Goal: Communication & Community: Answer question/provide support

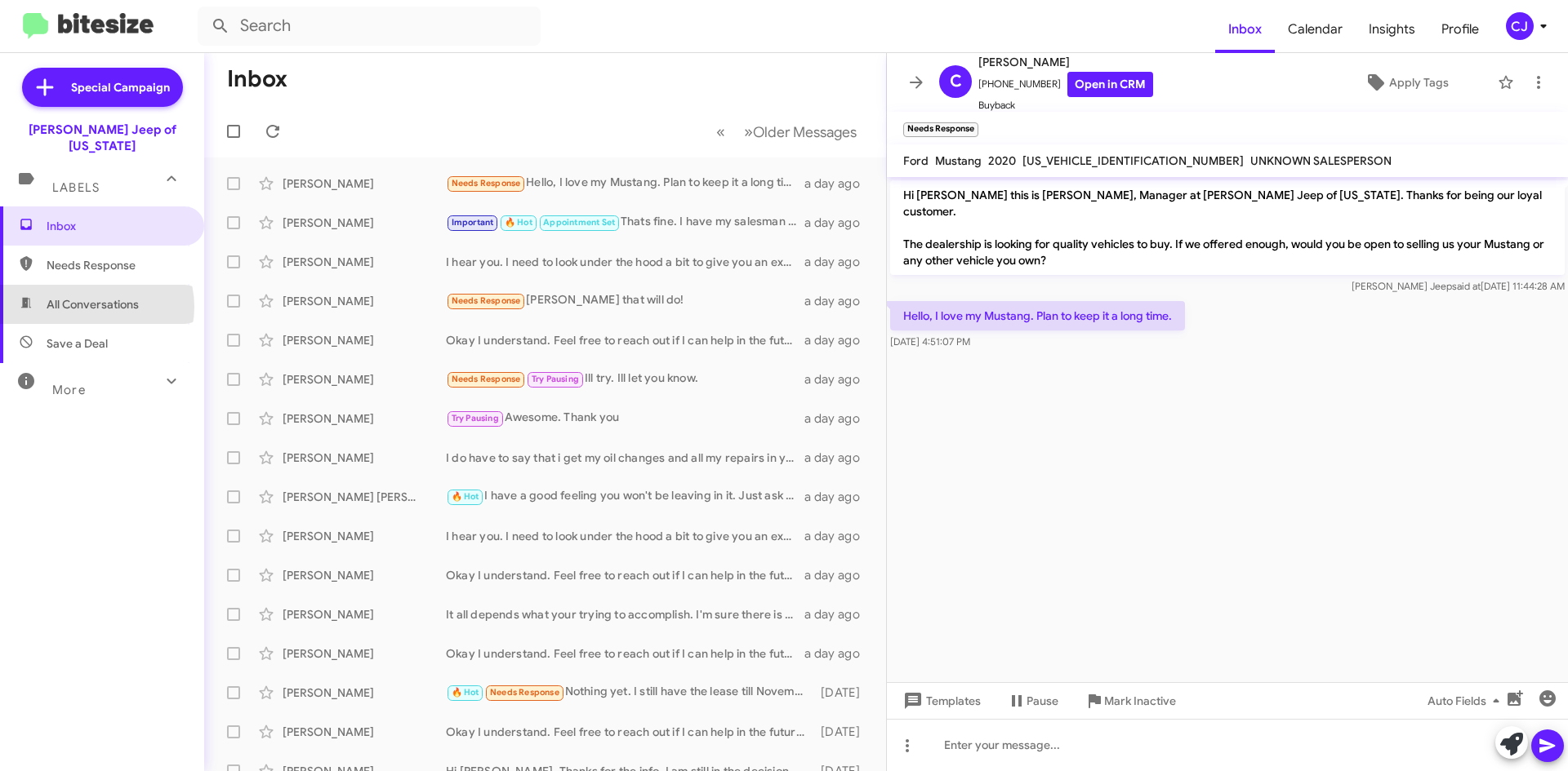
click at [94, 296] on span "All Conversations" at bounding box center [93, 304] width 93 height 16
type input "in:all-conversations"
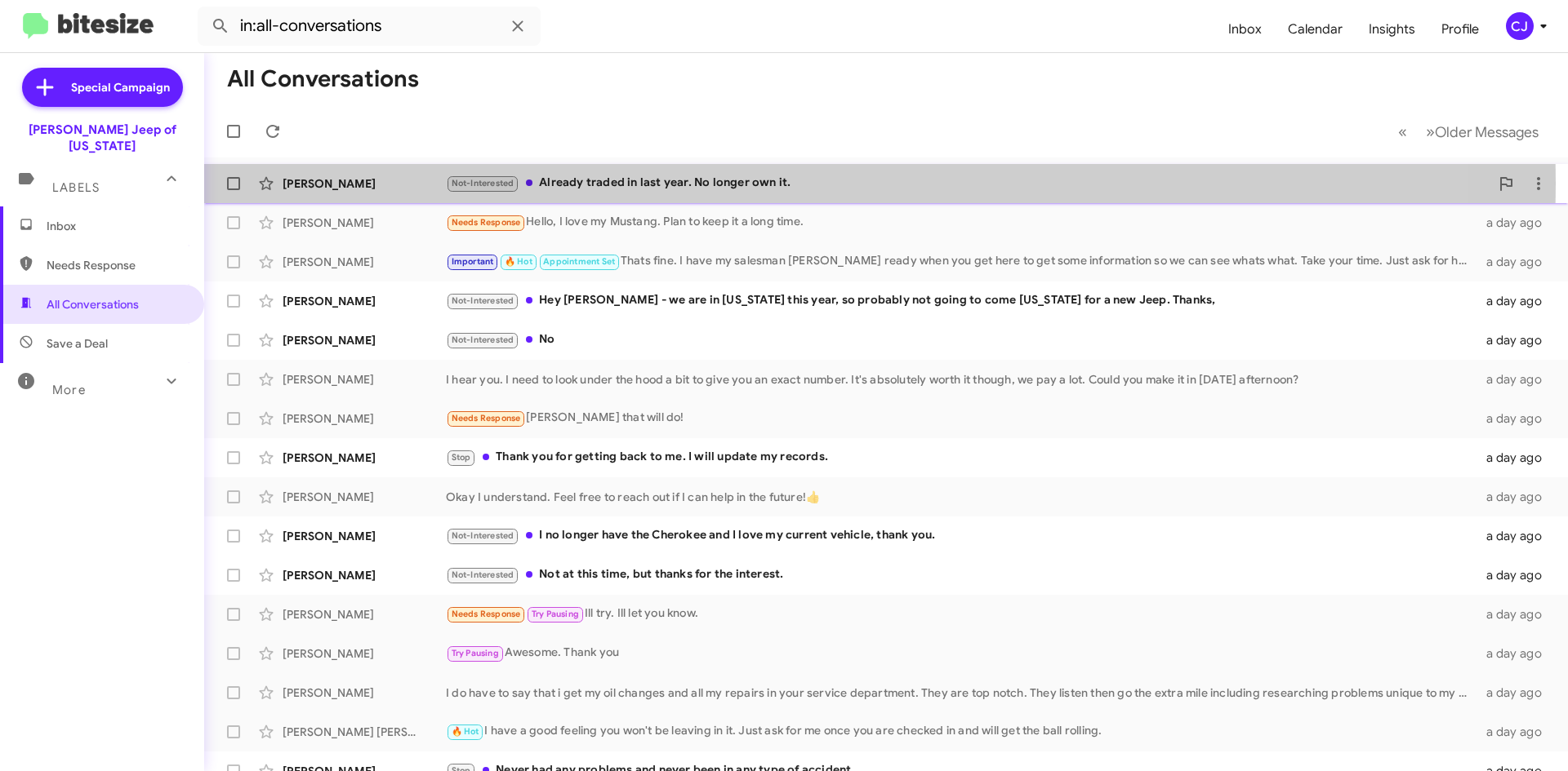
click at [578, 183] on div "Not-Interested Already traded in last year. No longer own it." at bounding box center [968, 183] width 1043 height 19
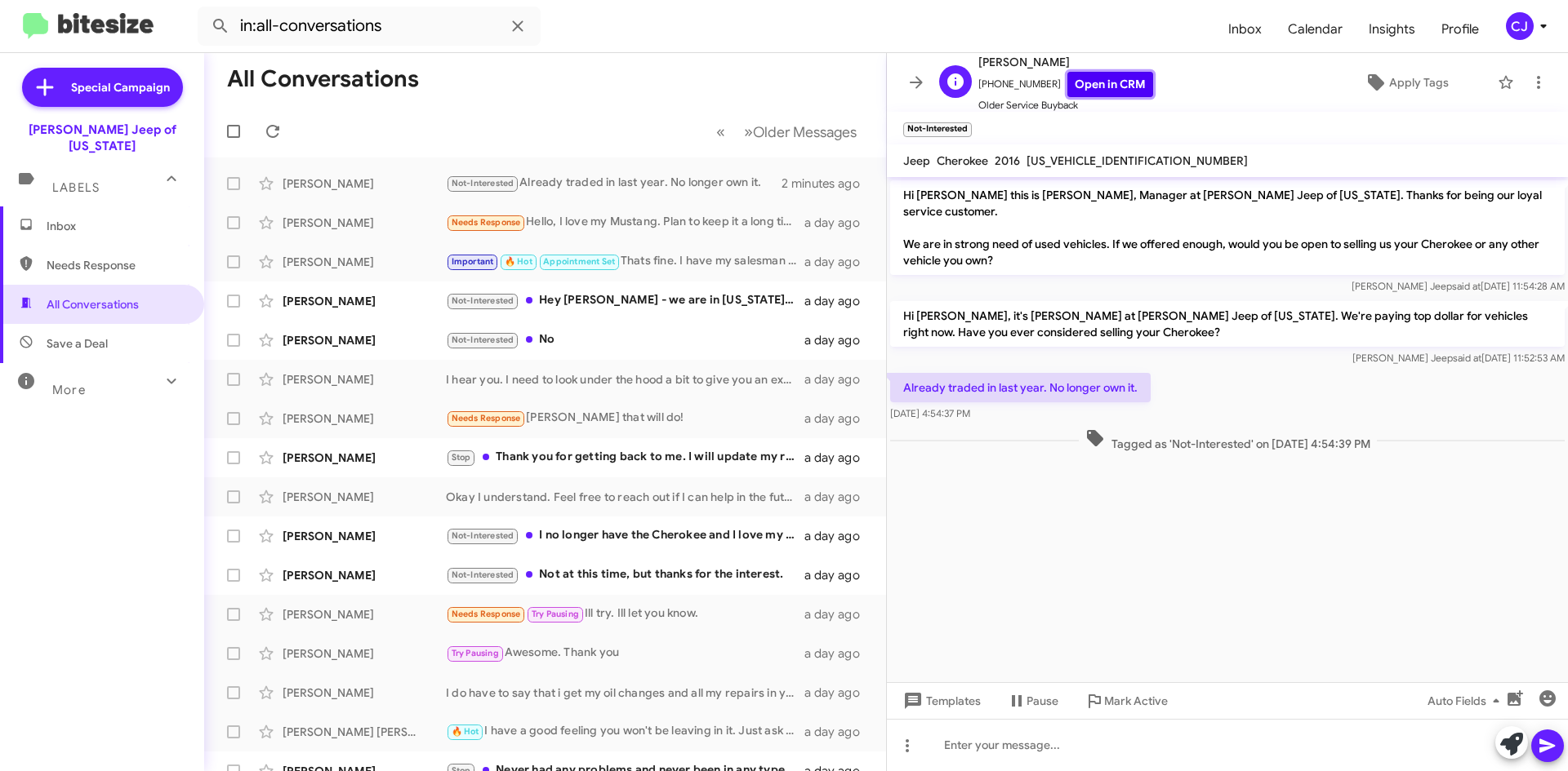
click at [1098, 85] on link "Open in CRM" at bounding box center [1110, 84] width 86 height 25
click at [659, 292] on div "Not-Interested Hey [PERSON_NAME] - we are in [US_STATE] this year, so probably …" at bounding box center [626, 301] width 362 height 19
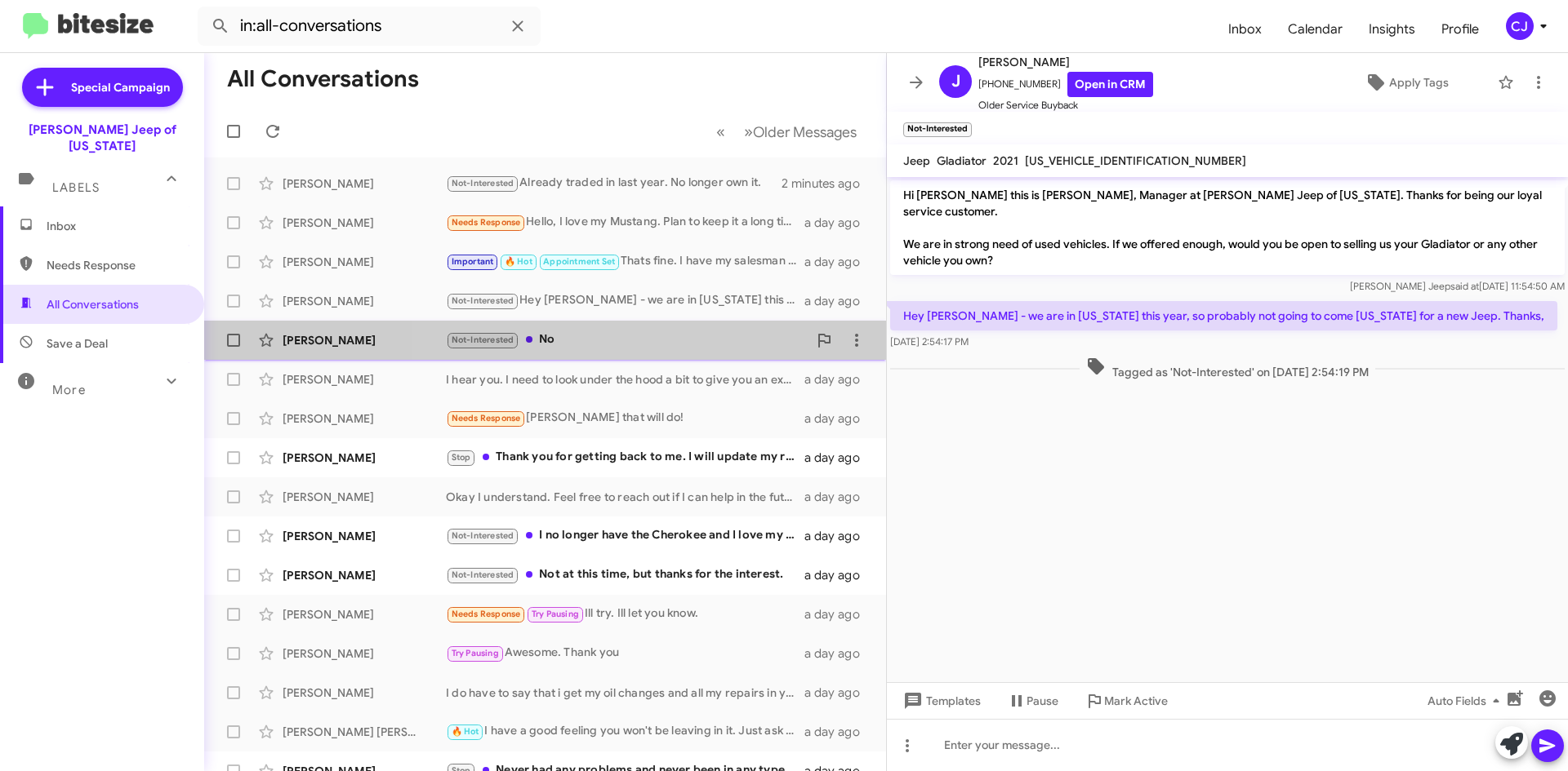
click at [653, 344] on div "Not-Interested No" at bounding box center [626, 340] width 362 height 19
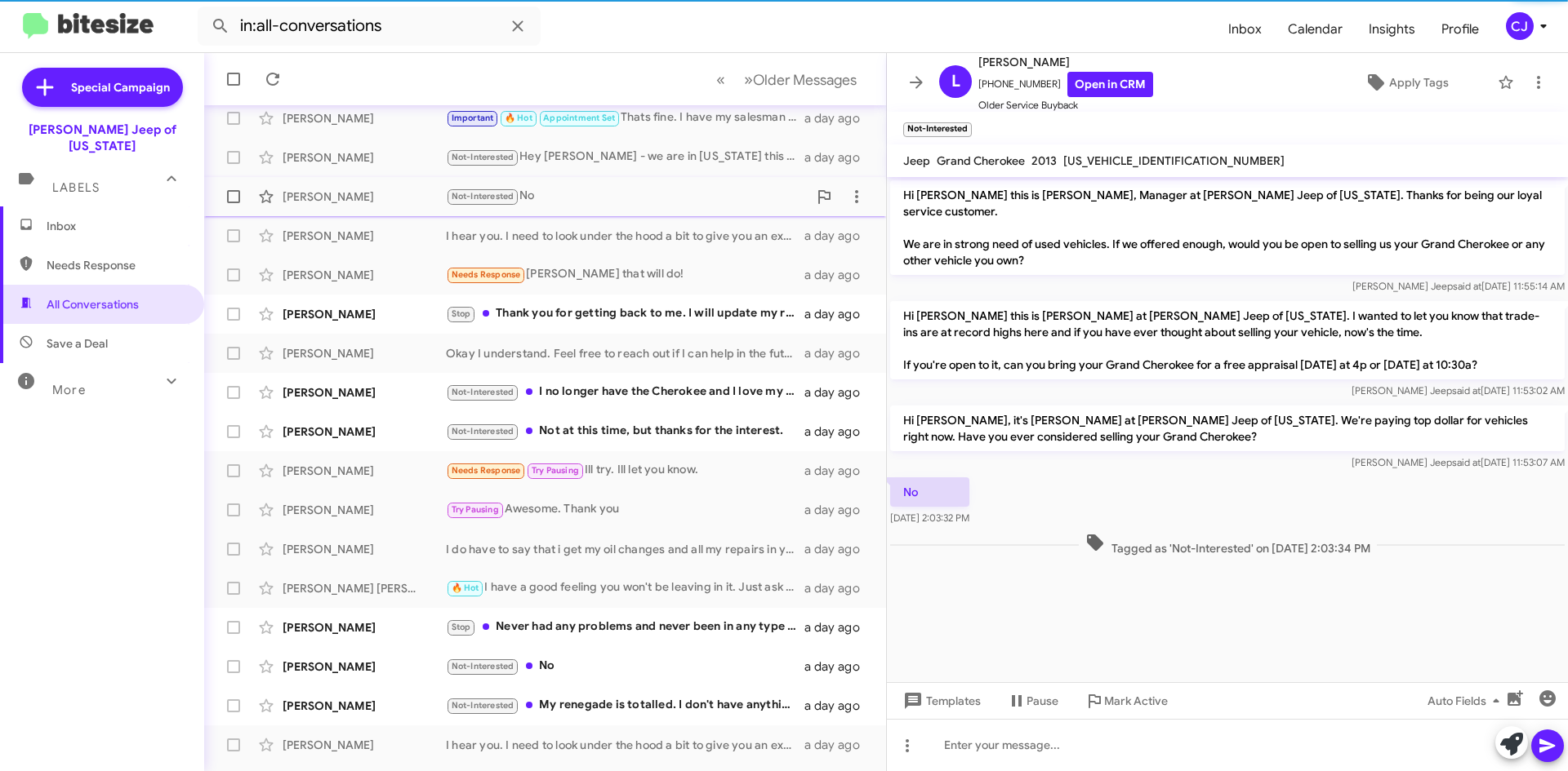
scroll to position [164, 0]
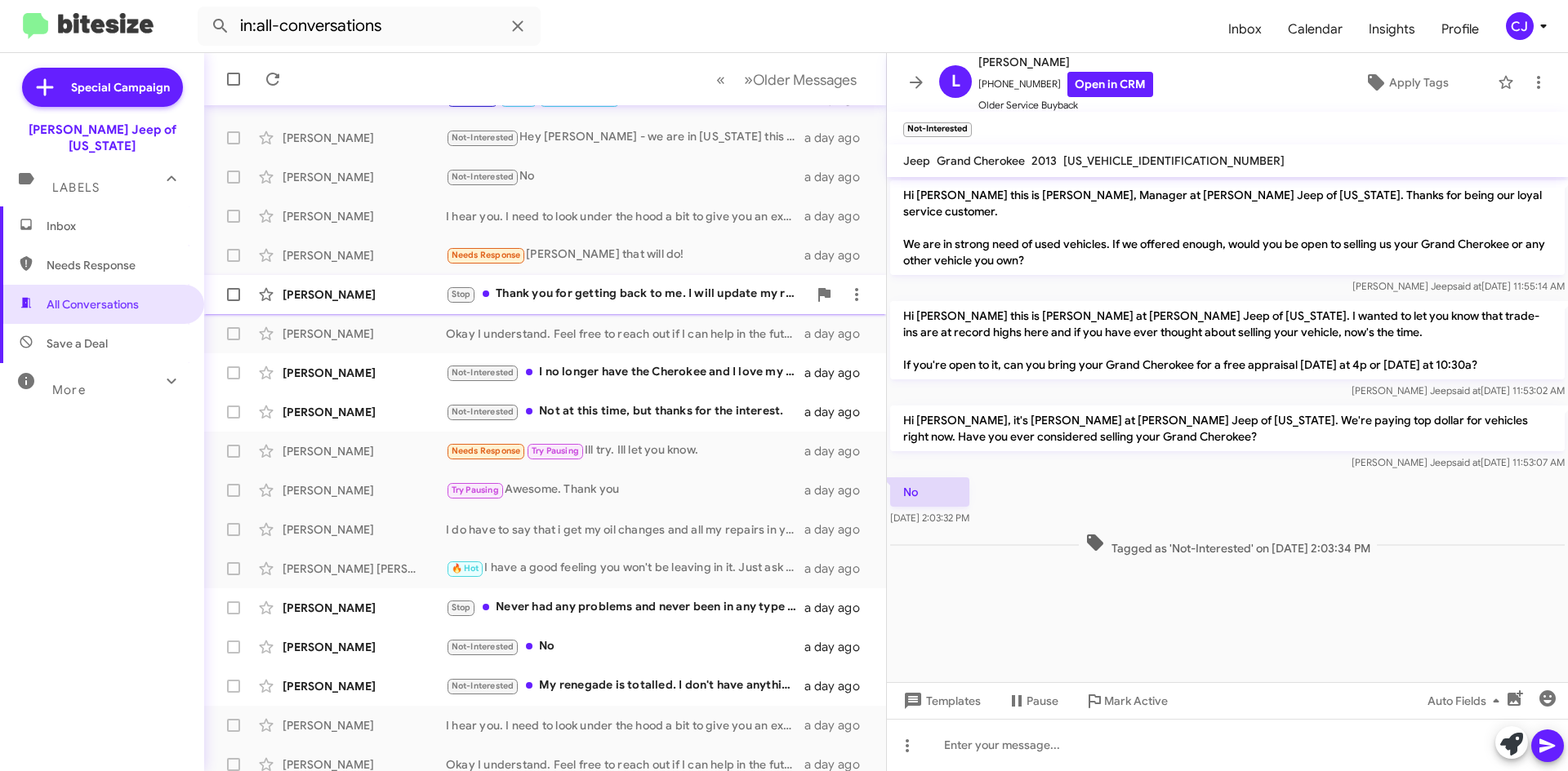
click at [654, 292] on div "Stop Thank you for getting back to me. I will update my records." at bounding box center [626, 294] width 362 height 19
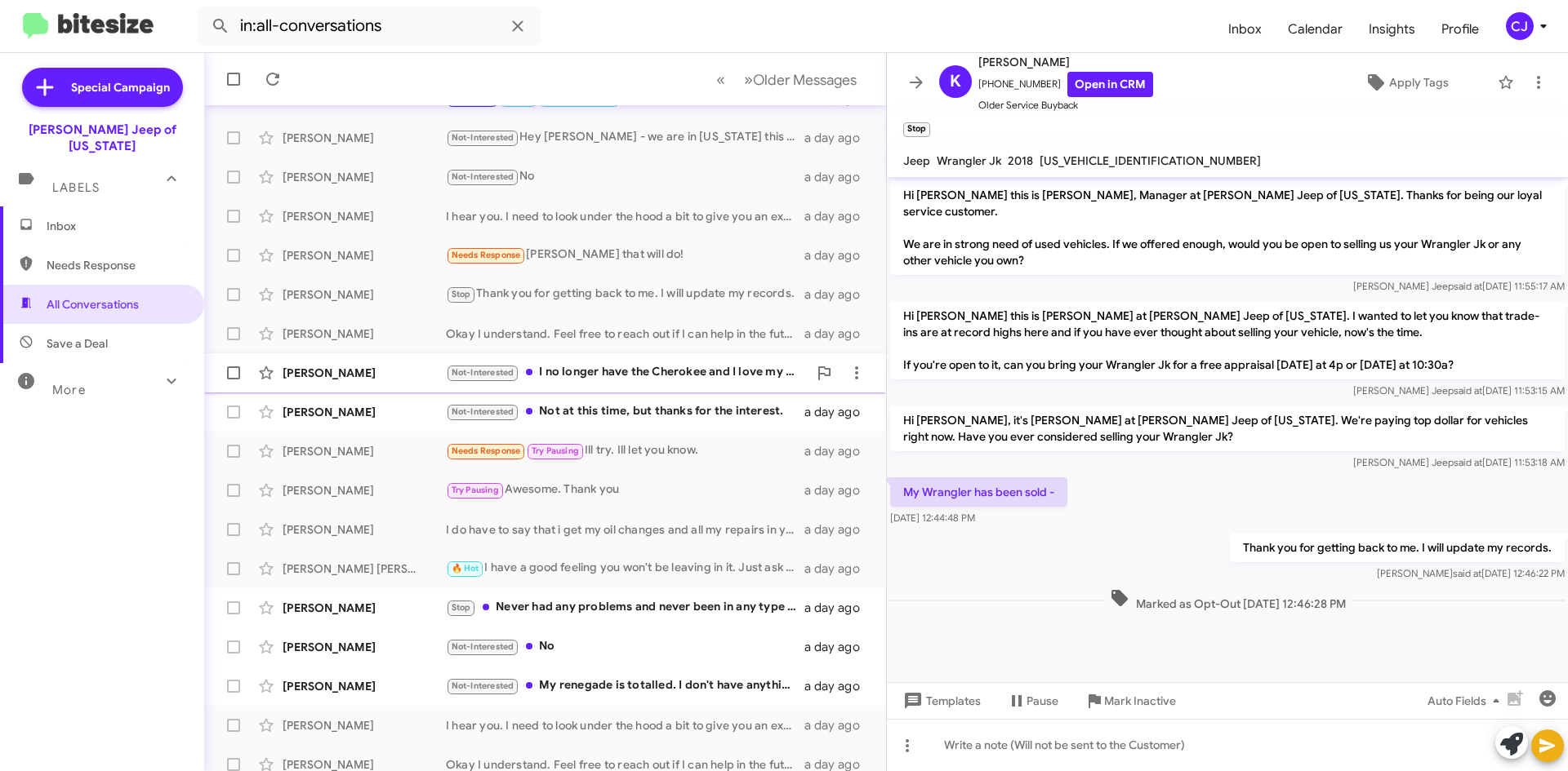
click at [638, 364] on div "Not-Interested I no longer have the Cherokee and I love my current vehicle, tha…" at bounding box center [626, 373] width 362 height 19
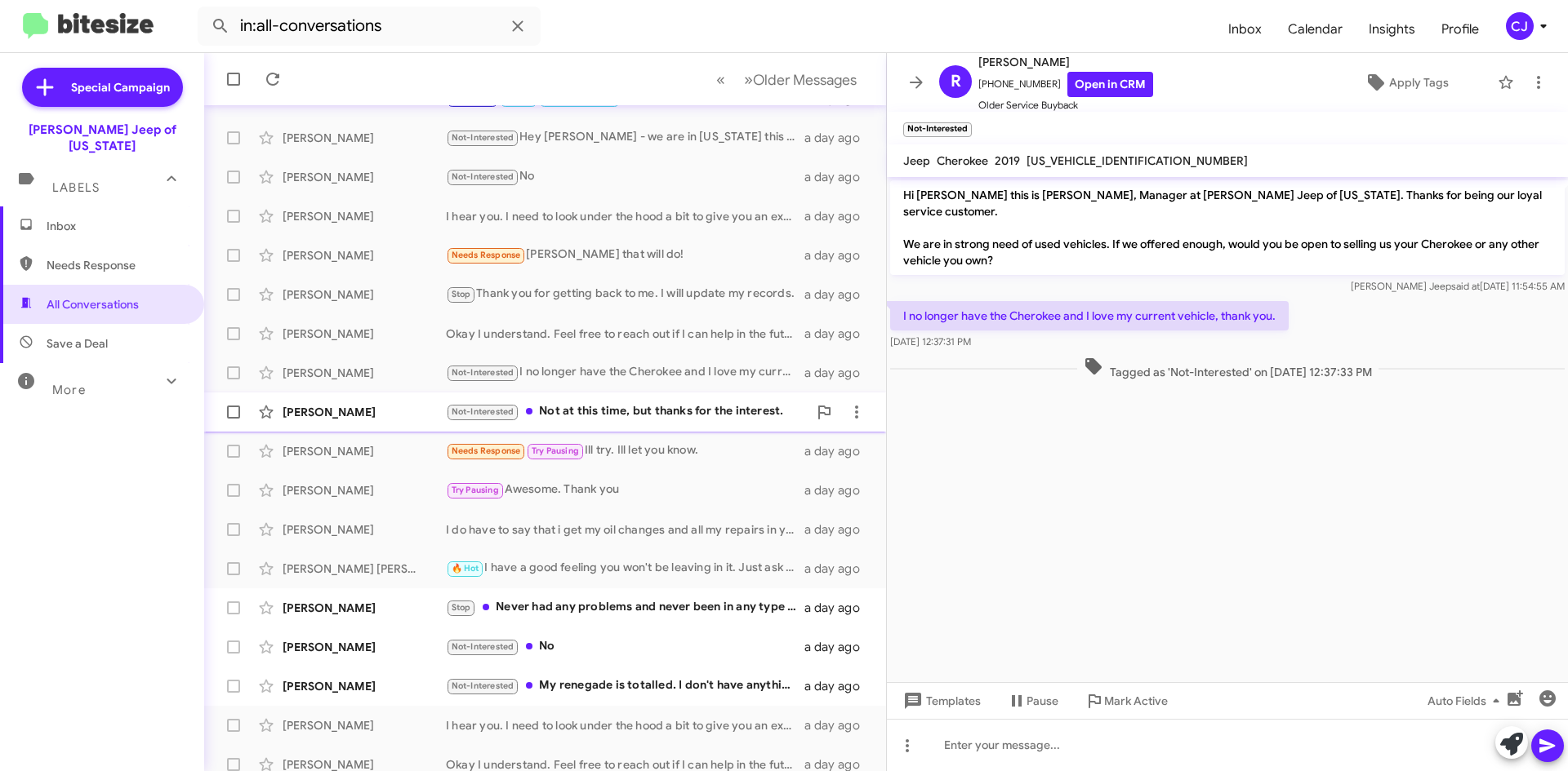
click at [646, 405] on div "Not-Interested Not at this time, but thanks for the interest." at bounding box center [626, 411] width 362 height 19
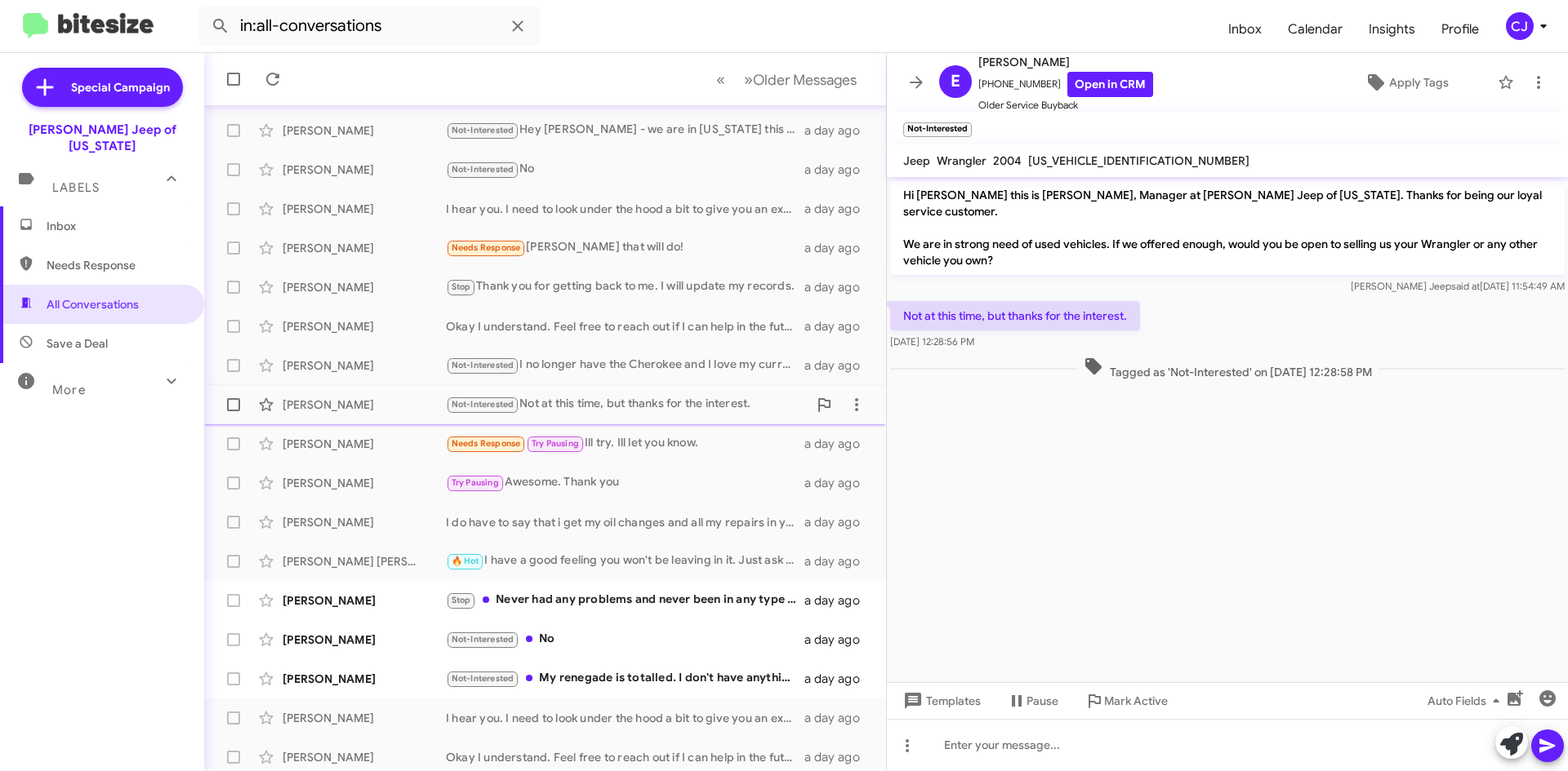
scroll to position [177, 0]
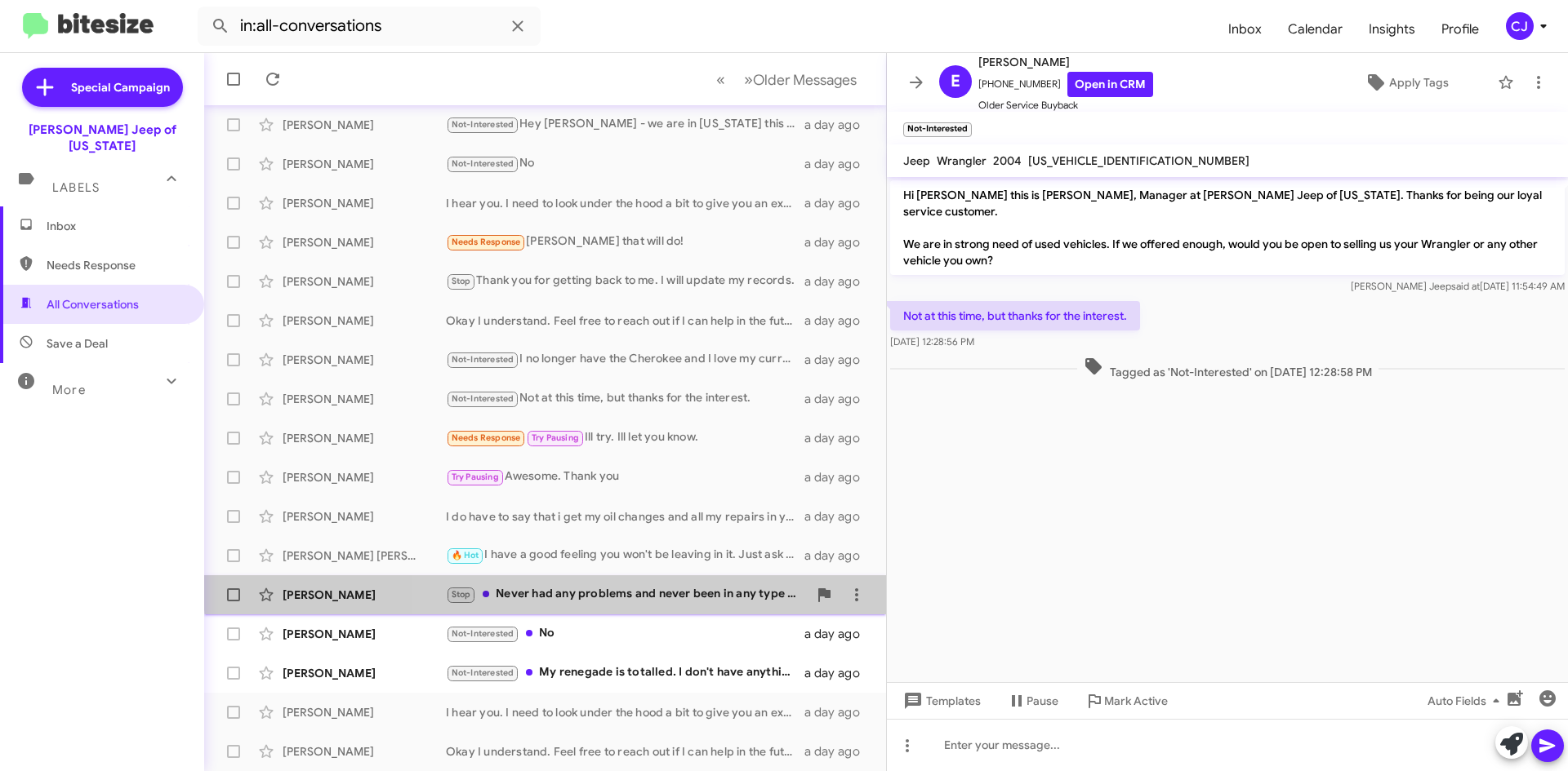
click at [669, 584] on div "[PERSON_NAME] Stop Never had any problems and never been in any type of acciden…" at bounding box center [544, 594] width 655 height 33
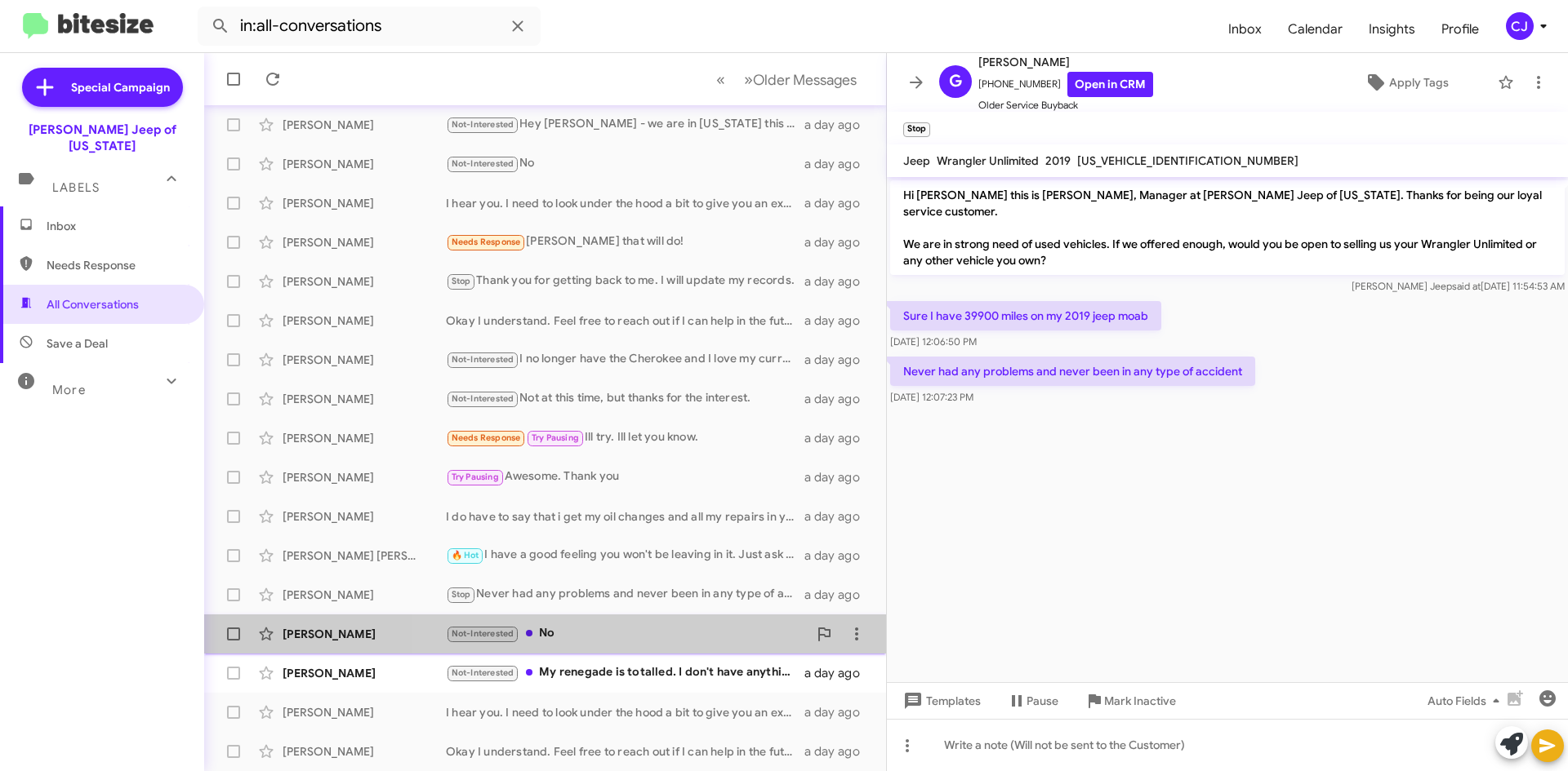
click at [673, 635] on div "Not-Interested No" at bounding box center [626, 634] width 362 height 19
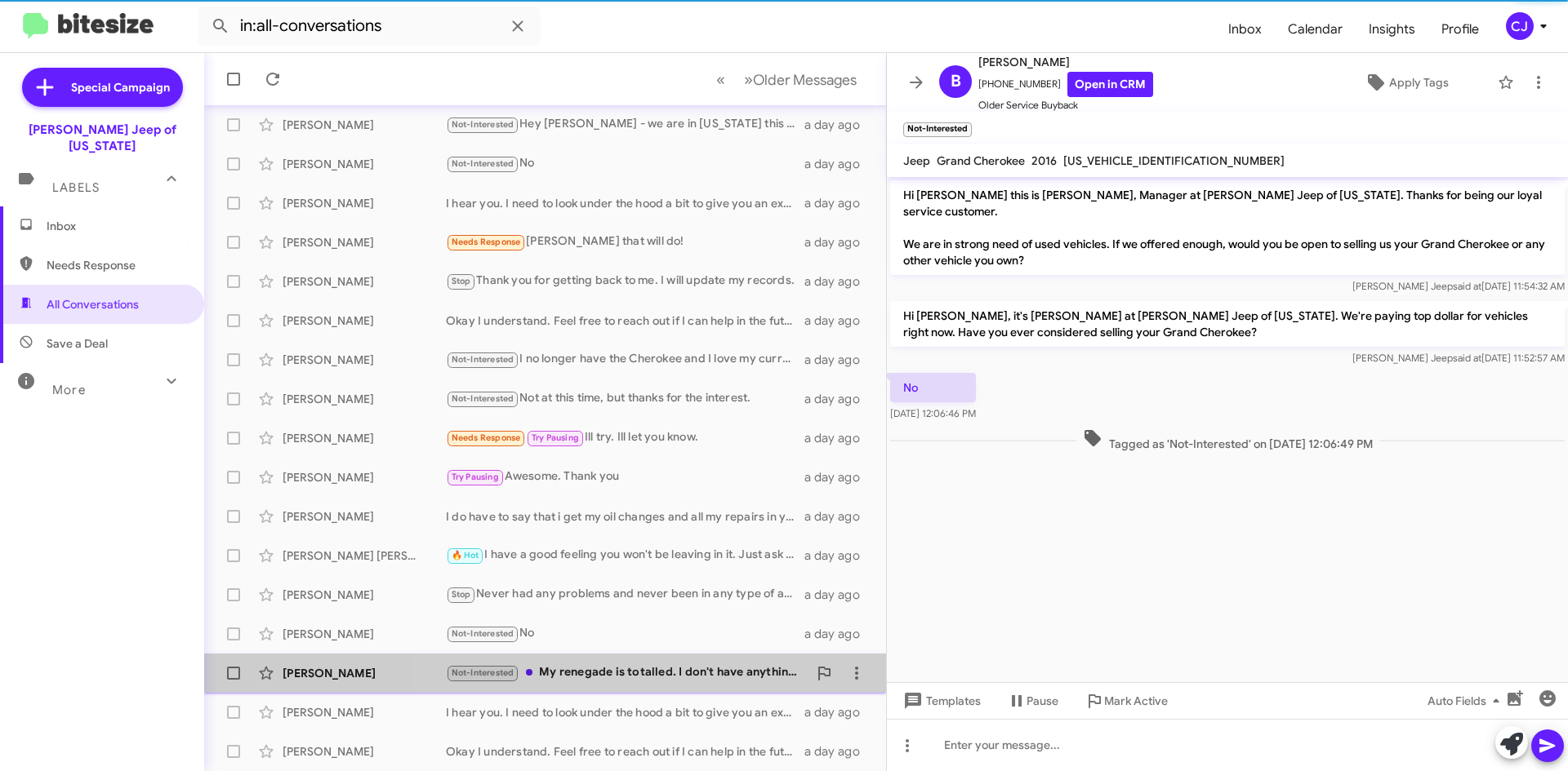
click at [690, 672] on div "Not-Interested My renegade is totalled. I don't have anything else to offer" at bounding box center [626, 673] width 362 height 19
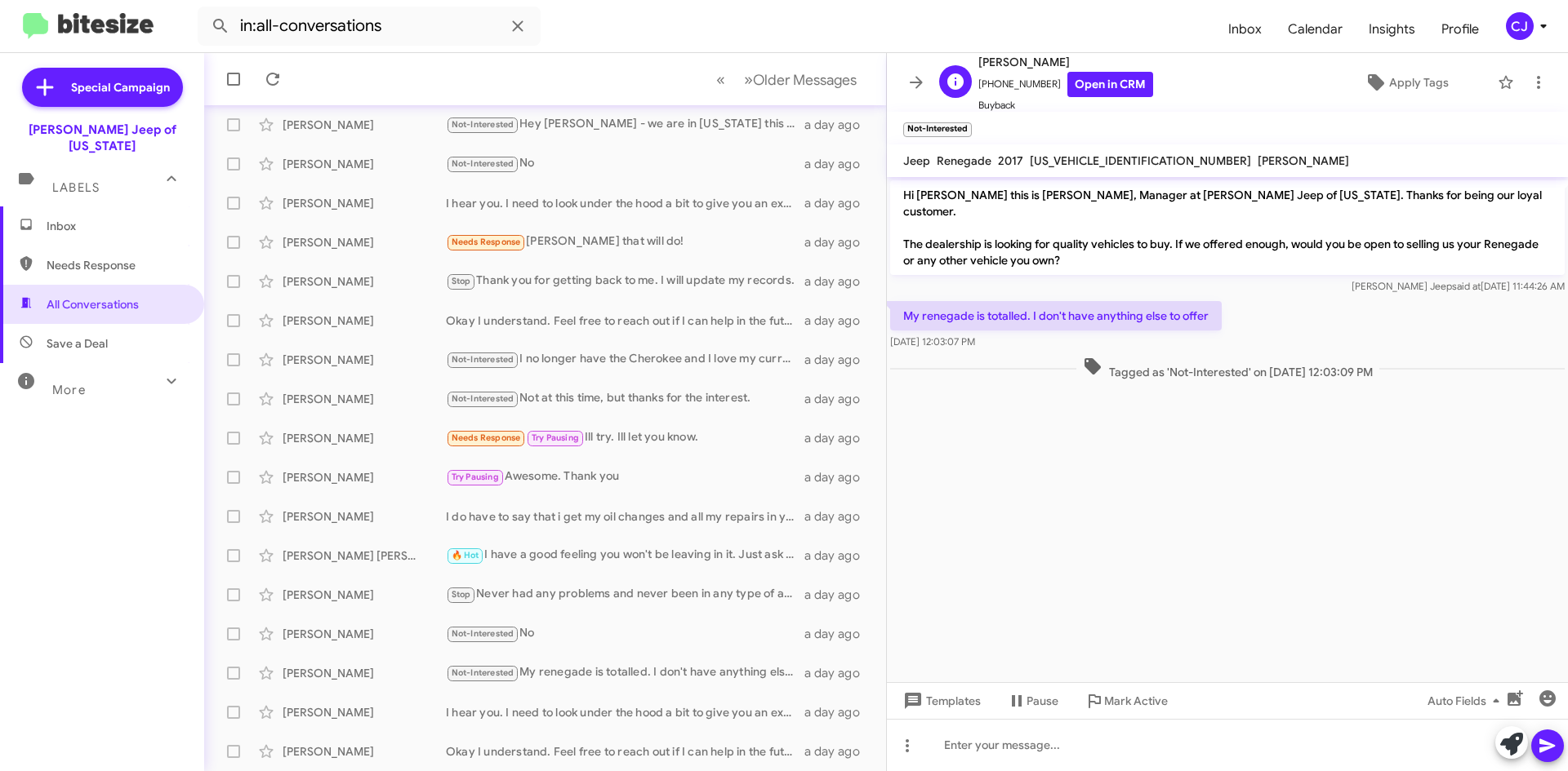
click at [1142, 83] on div "S [PERSON_NAME] [PHONE_NUMBER] Open in CRM Buyback Apply Tags" at bounding box center [1211, 82] width 557 height 61
click at [1093, 86] on link "Open in CRM" at bounding box center [1110, 84] width 86 height 25
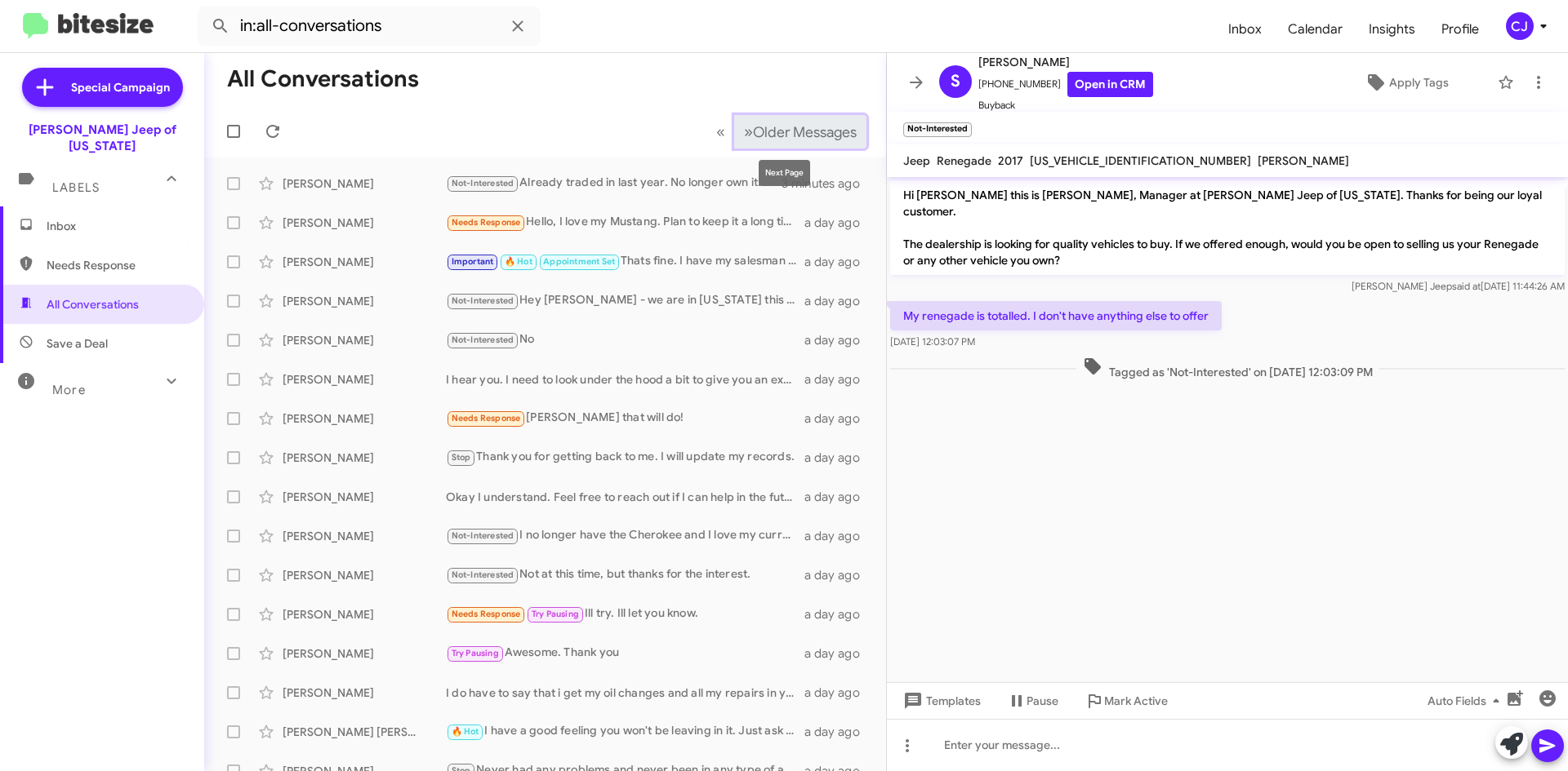
click at [753, 132] on span "Older Messages" at bounding box center [804, 132] width 104 height 18
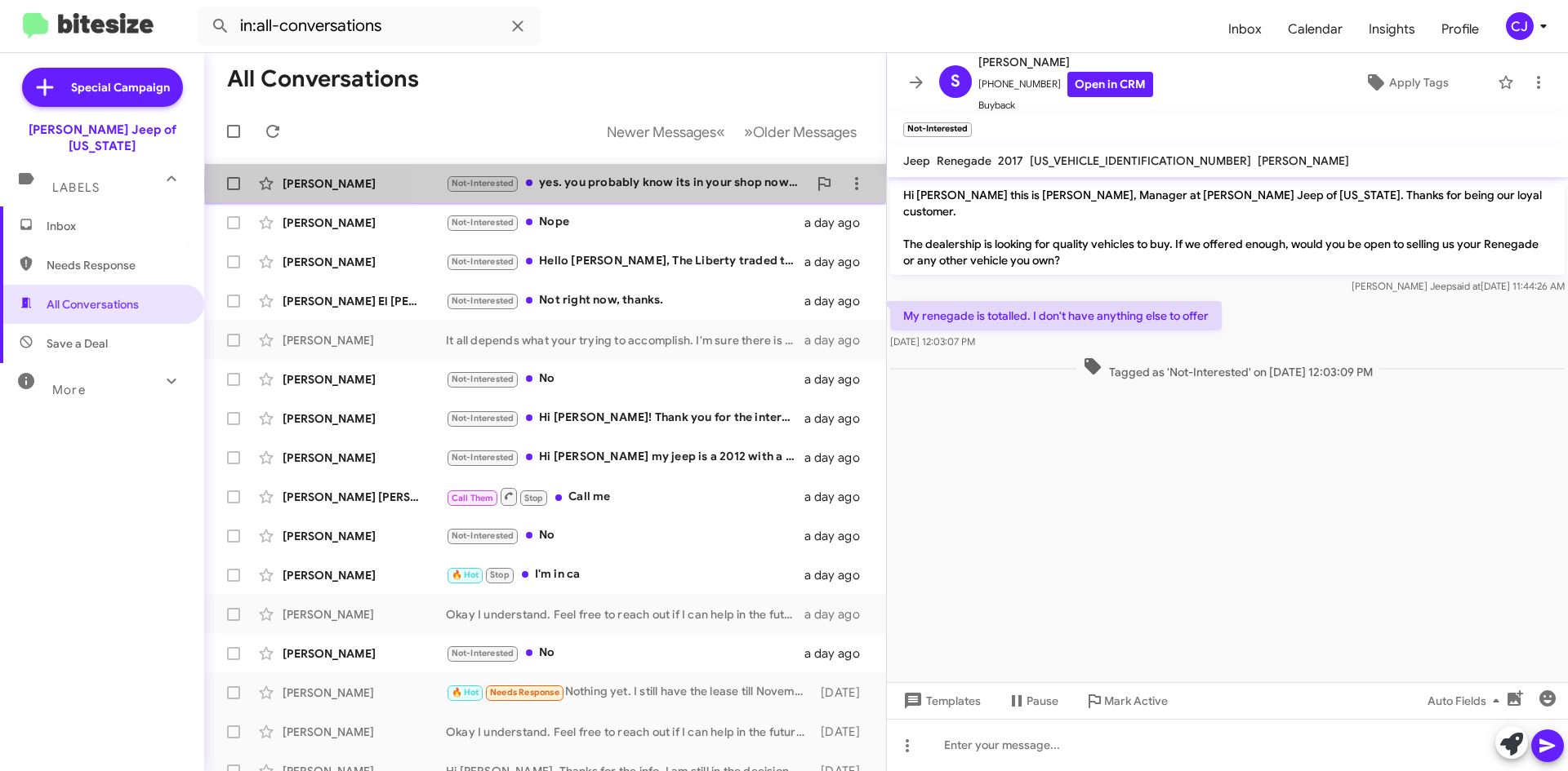
click at [674, 183] on div "Not-Interested yes. you probably know its in your shop now getting a pto instal…" at bounding box center [626, 183] width 362 height 19
